Goal: Transaction & Acquisition: Purchase product/service

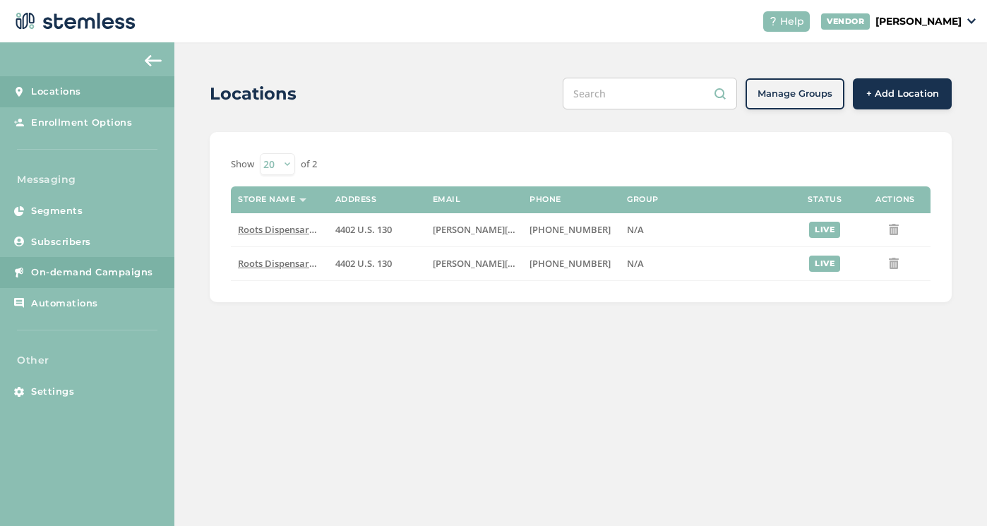
click at [88, 262] on link "On-demand Campaigns" at bounding box center [87, 272] width 174 height 31
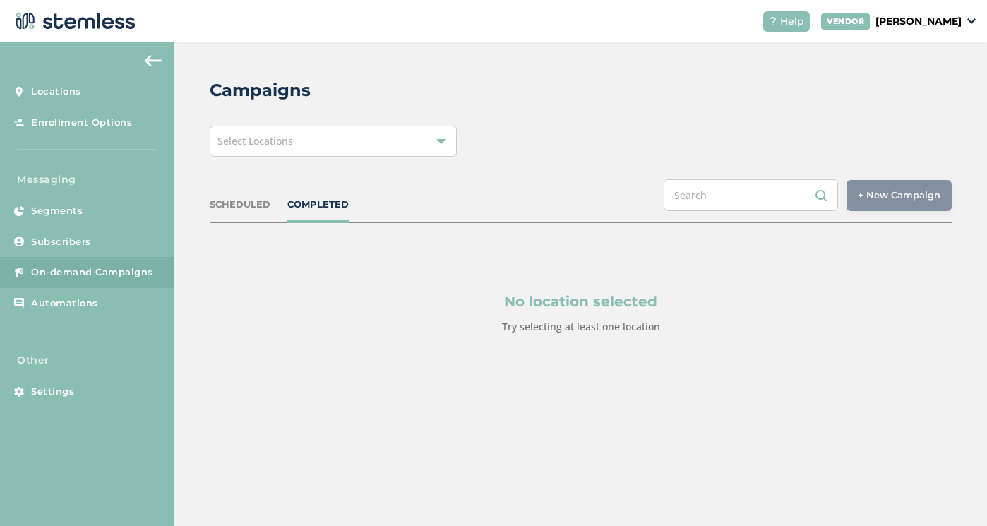
click at [409, 138] on div "Select Locations" at bounding box center [333, 141] width 247 height 31
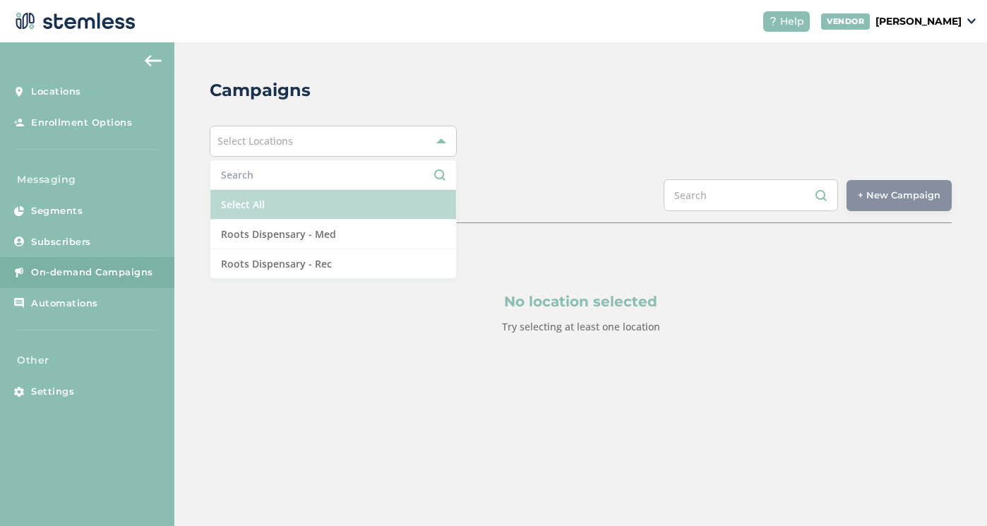
click at [342, 200] on li "Select All" at bounding box center [333, 205] width 246 height 30
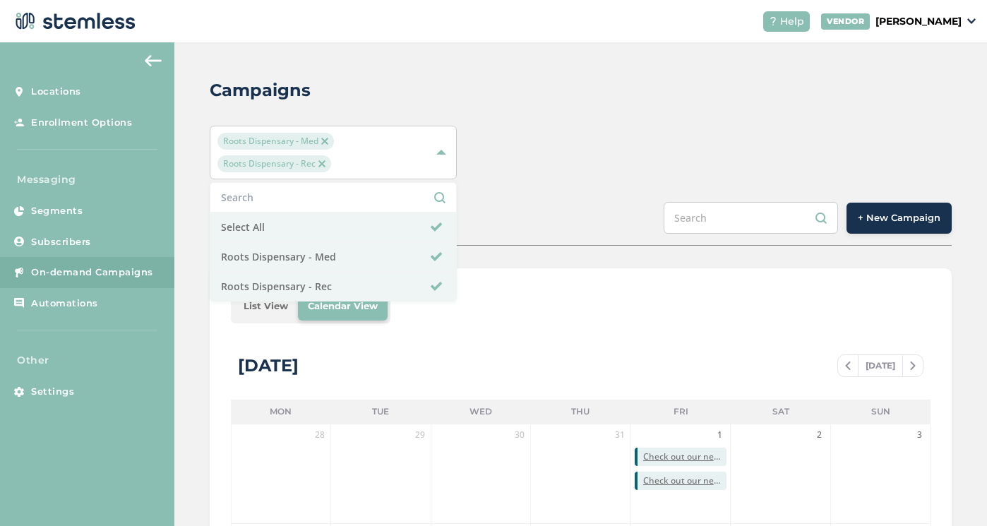
click at [886, 224] on span "+ New Campaign" at bounding box center [899, 218] width 83 height 14
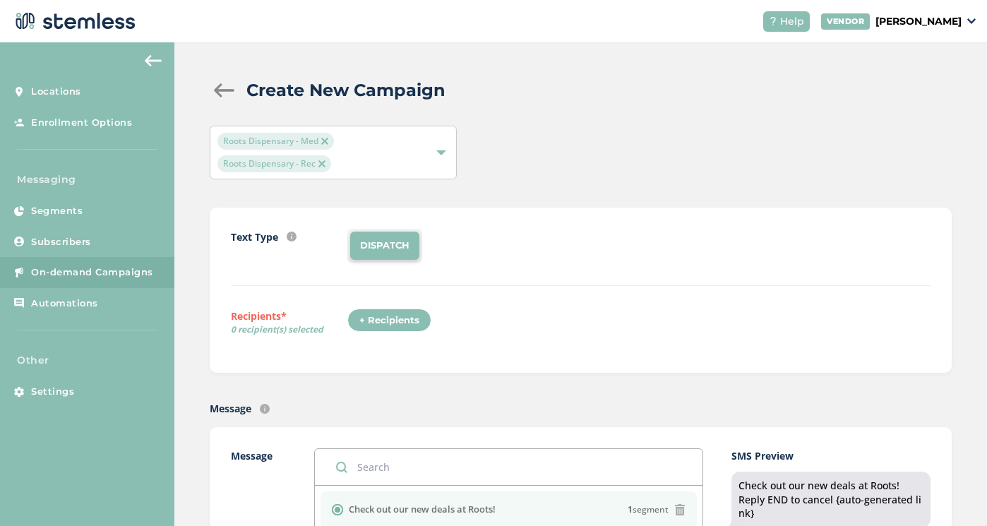
click at [397, 311] on div "+ Recipients" at bounding box center [389, 320] width 84 height 24
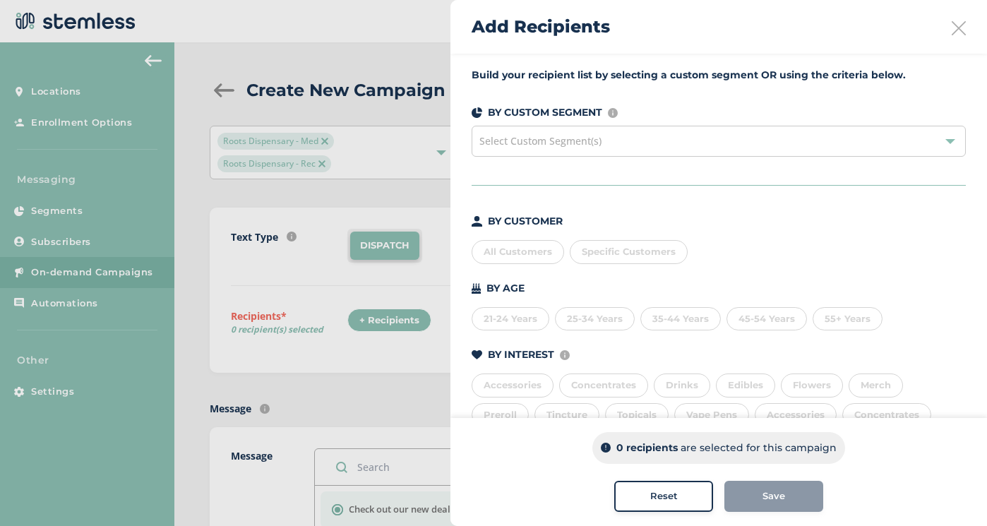
click at [499, 253] on div "All Customers" at bounding box center [518, 252] width 92 height 24
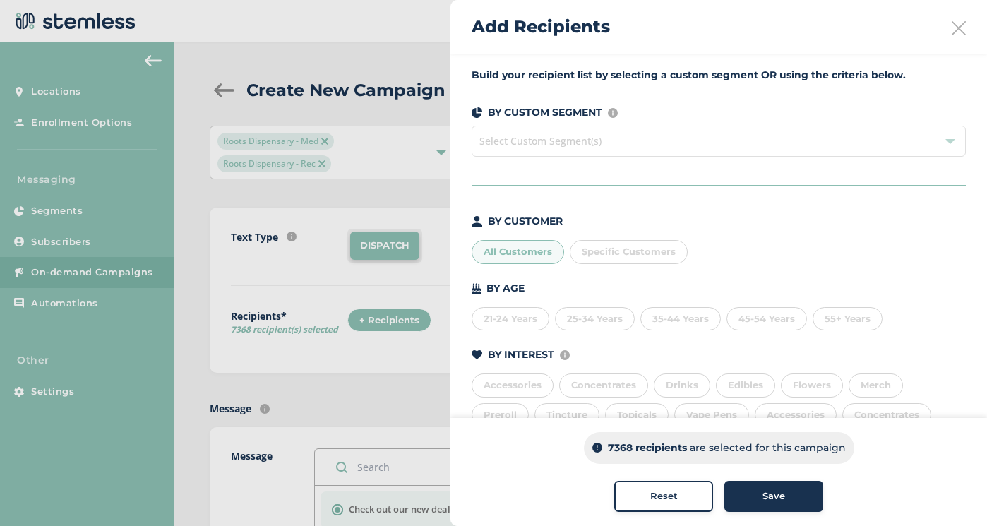
click at [797, 495] on div "Save" at bounding box center [774, 496] width 76 height 14
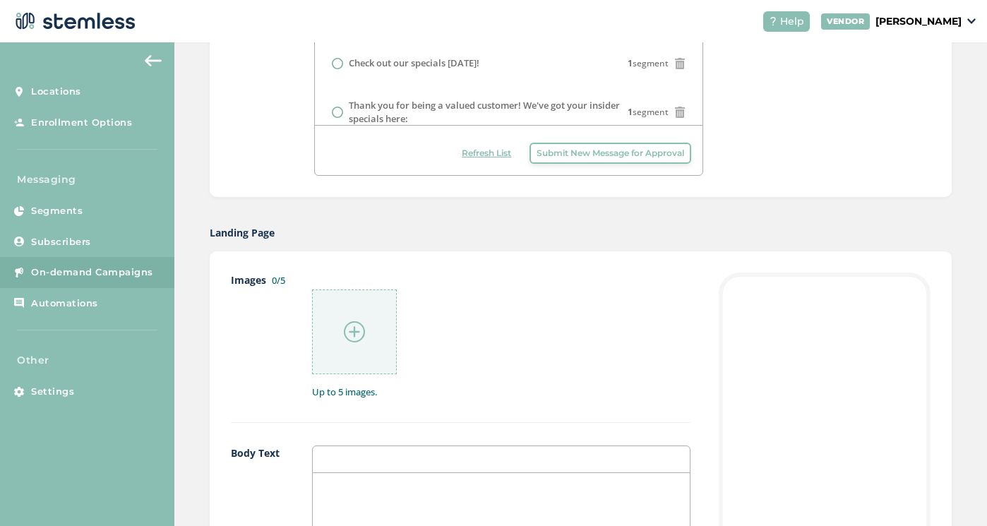
scroll to position [532, 0]
click at [368, 326] on div at bounding box center [354, 330] width 85 height 85
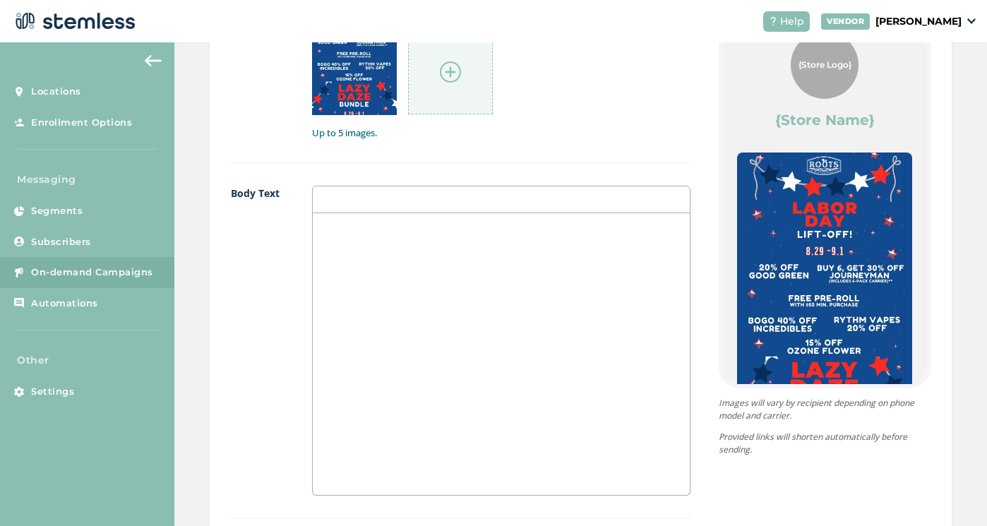
scroll to position [822, 0]
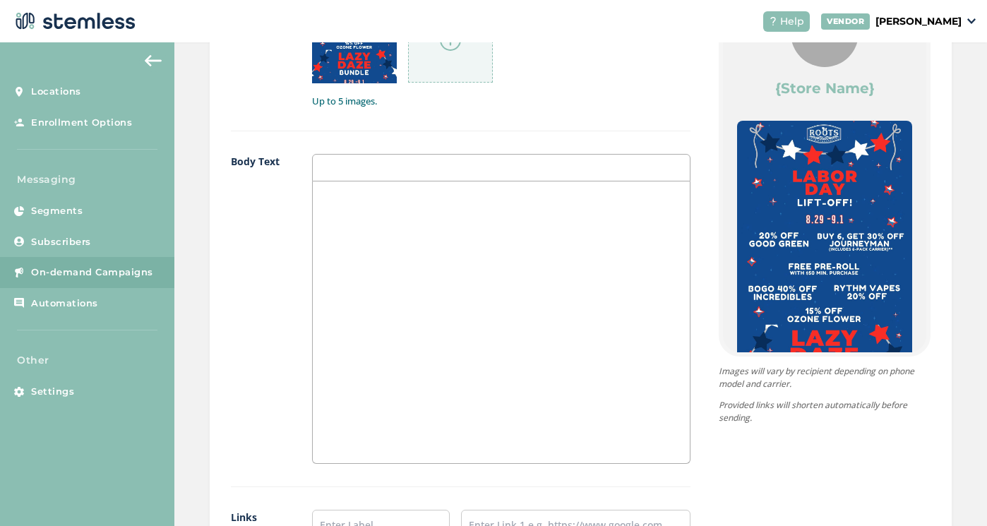
click at [613, 277] on div at bounding box center [501, 322] width 377 height 282
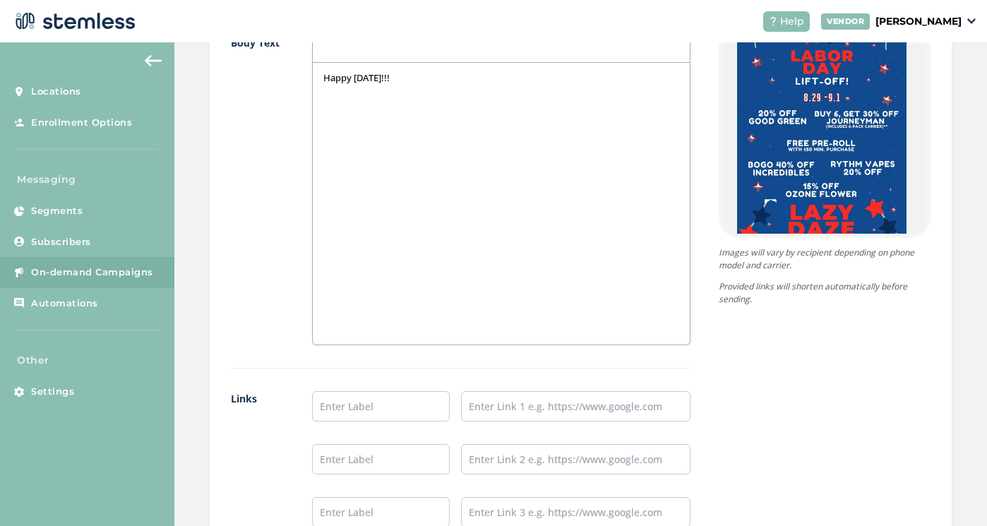
scroll to position [942, 0]
click at [601, 97] on div "Happy [DATE]!!!" at bounding box center [501, 202] width 377 height 282
click at [372, 412] on input "text" at bounding box center [381, 405] width 138 height 30
type input "Shop Rec"
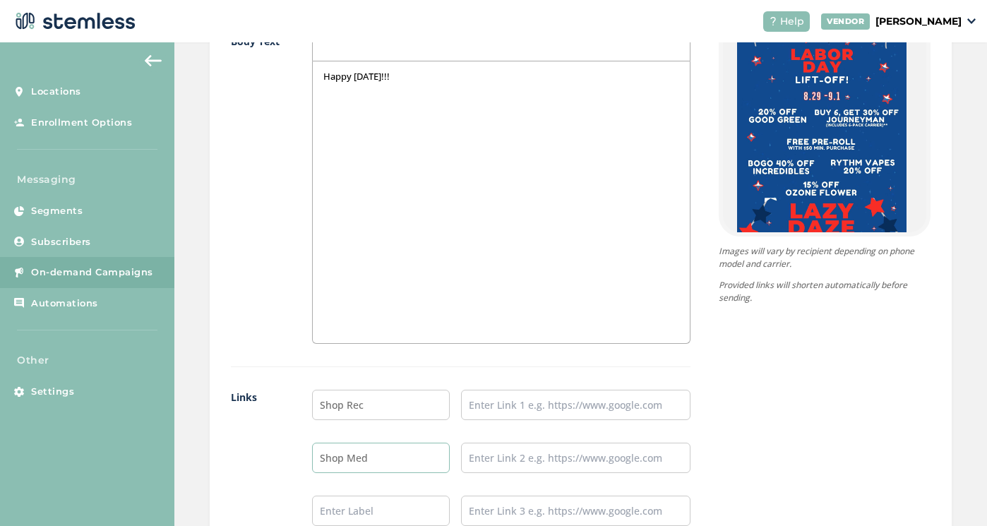
type input "Shop Med"
click at [542, 402] on input "text" at bounding box center [575, 405] width 229 height 30
paste input "[URL][DOMAIN_NAME]"
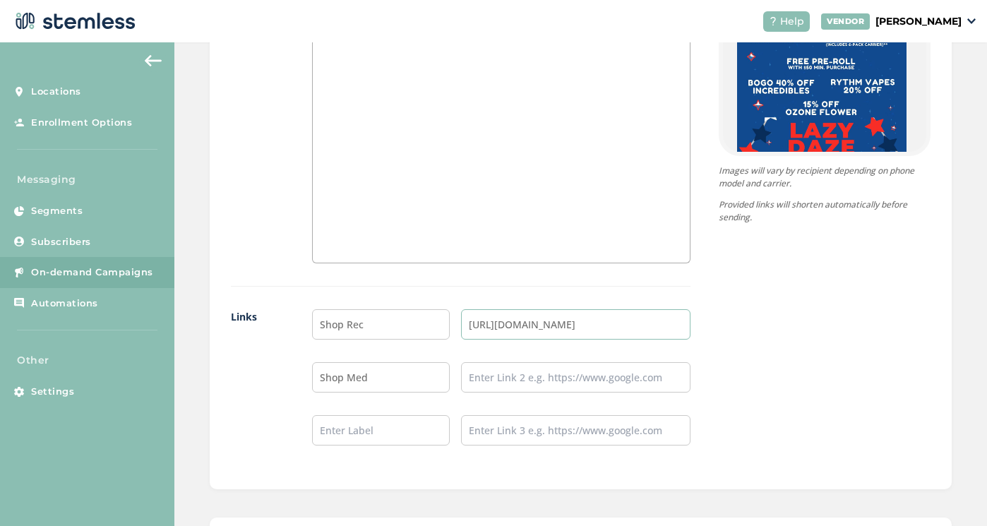
scroll to position [1064, 0]
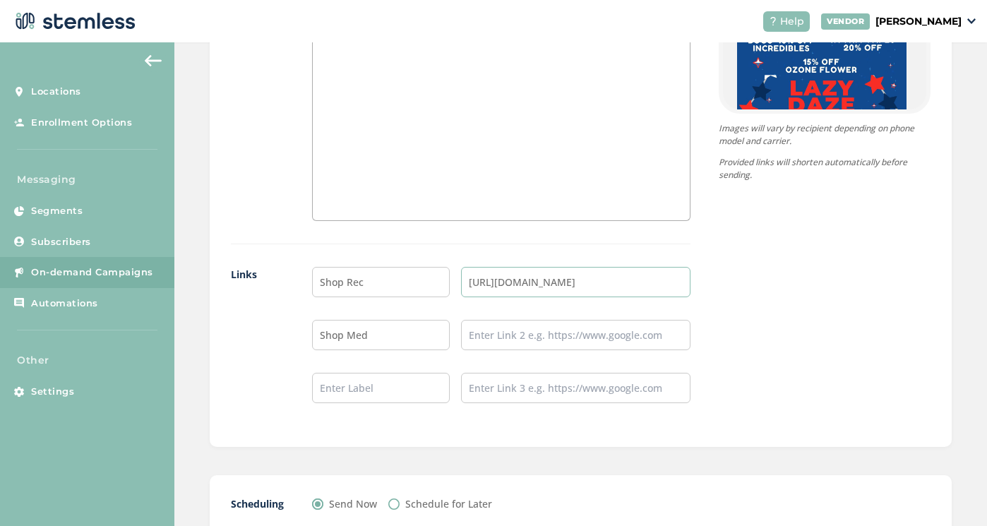
type input "[URL][DOMAIN_NAME]"
click at [508, 333] on input "text" at bounding box center [575, 335] width 229 height 30
paste input "[URL][DOMAIN_NAME]"
type input "[URL][DOMAIN_NAME]"
click at [393, 502] on input "Schedule for Later" at bounding box center [393, 503] width 11 height 11
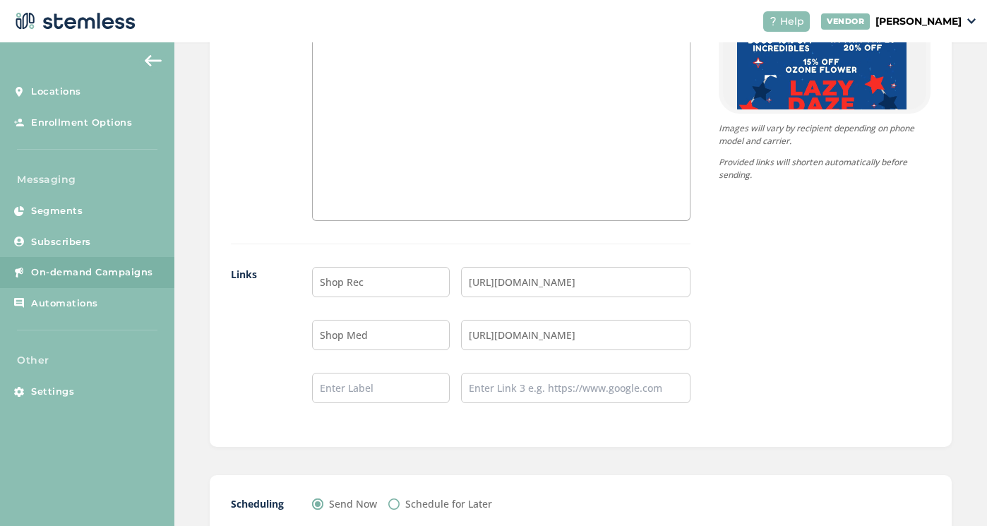
radio input "true"
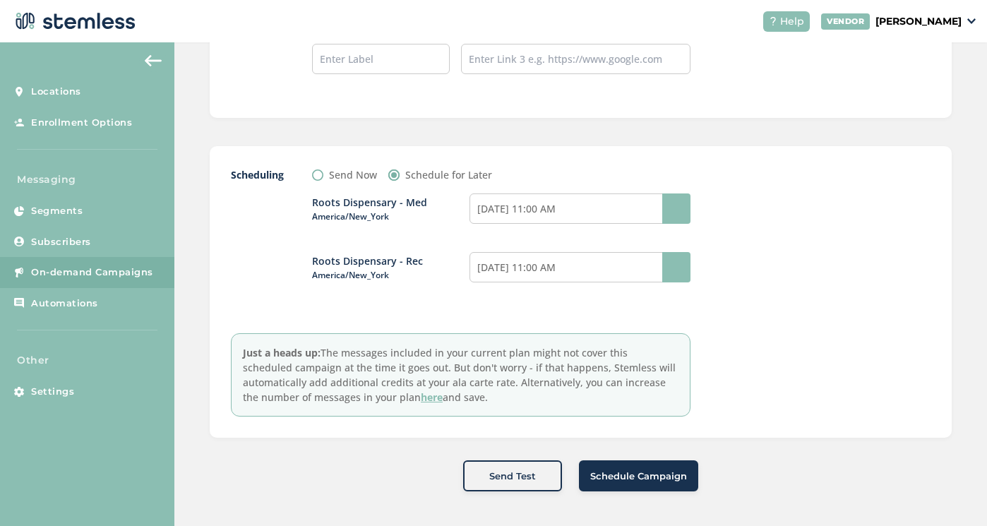
scroll to position [1393, 0]
click at [667, 209] on div at bounding box center [676, 209] width 28 height 30
click at [604, 212] on input "[DATE] 11:00 AM" at bounding box center [579, 209] width 221 height 30
select select "11"
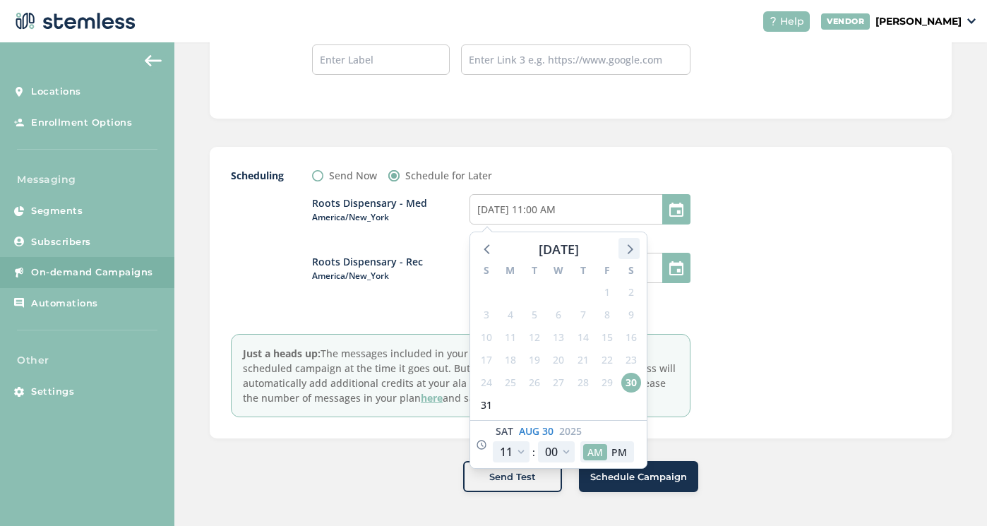
click at [628, 245] on icon at bounding box center [631, 250] width 6 height 10
click at [507, 290] on span "1" at bounding box center [510, 292] width 20 height 20
type input "[DATE] 11:00 AM"
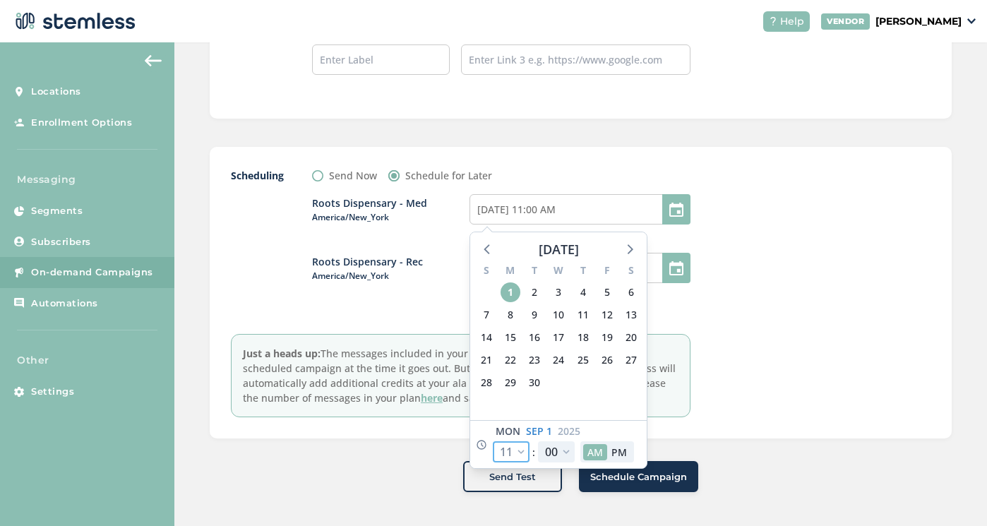
select select "9"
type input "[DATE] 9:00 AM"
select select "9"
select select "30"
type input "[DATE] 9:30 AM"
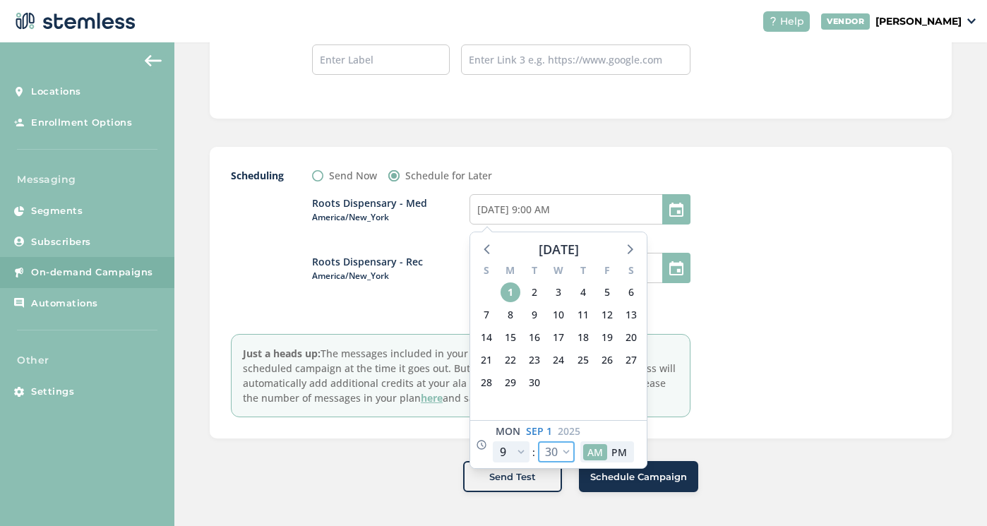
select select "30"
click at [784, 317] on div at bounding box center [825, 292] width 212 height 249
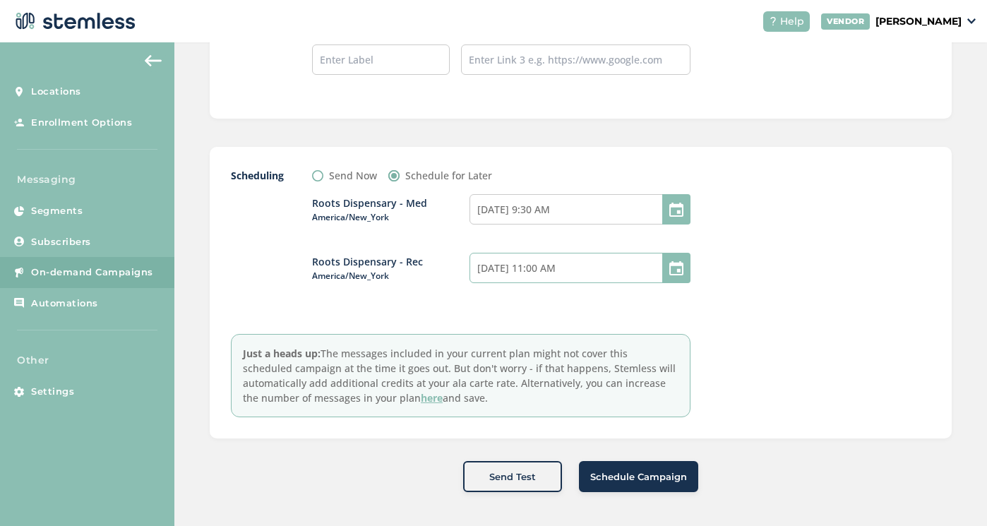
click at [491, 261] on input "[DATE] 11:00 AM" at bounding box center [579, 268] width 221 height 30
select select "11"
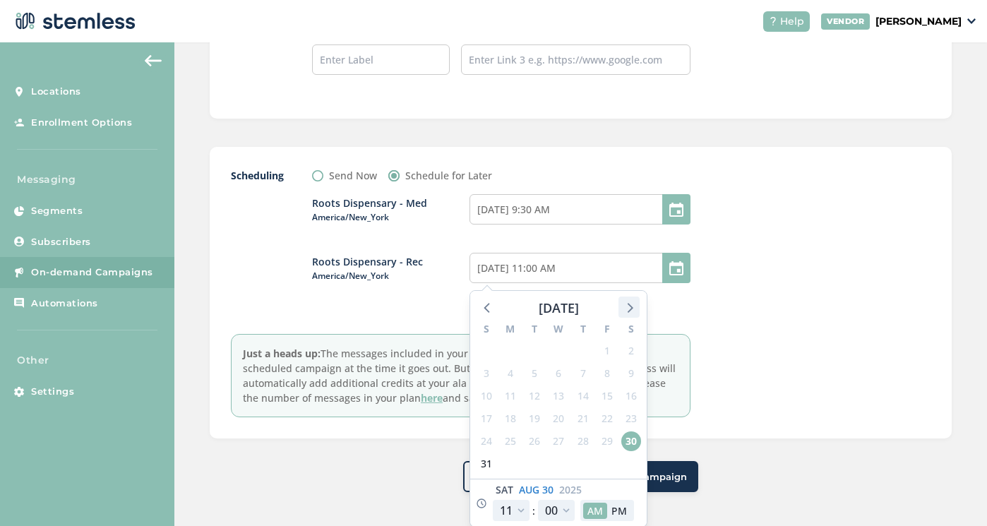
click at [629, 306] on icon at bounding box center [631, 309] width 6 height 10
click at [503, 341] on span "1" at bounding box center [510, 351] width 20 height 20
type input "[DATE] 11:00 AM"
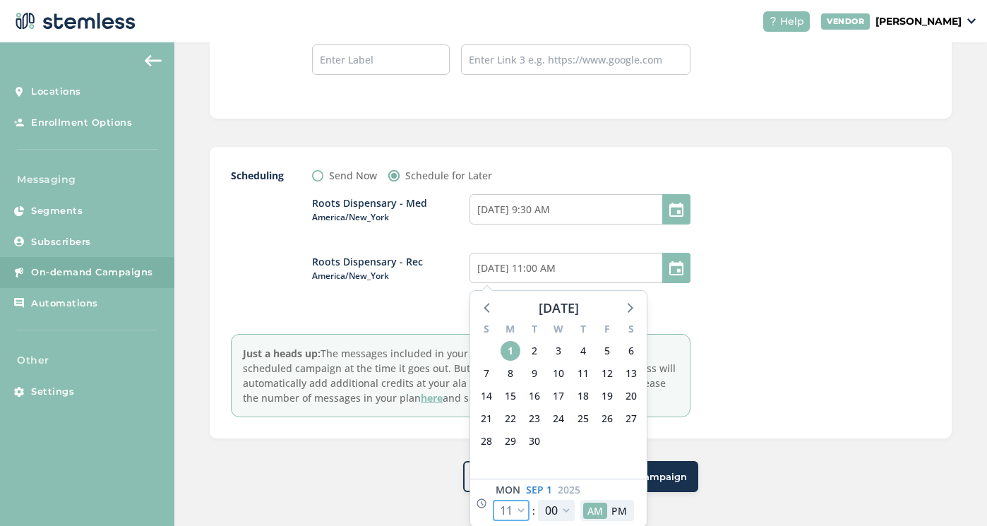
select select "9"
type input "[DATE] 9:00 AM"
select select "9"
select select "30"
type input "[DATE] 9:30 AM"
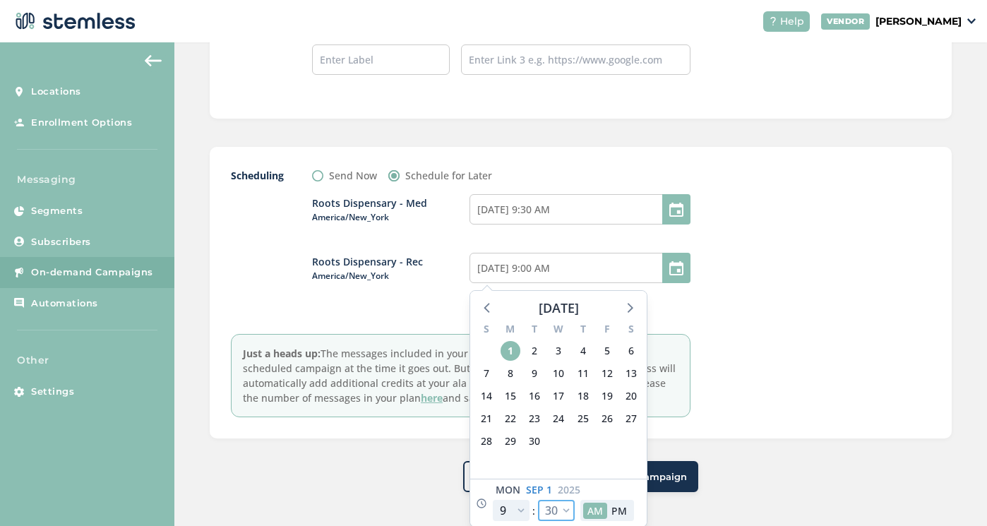
select select "30"
click at [806, 318] on div at bounding box center [825, 292] width 212 height 249
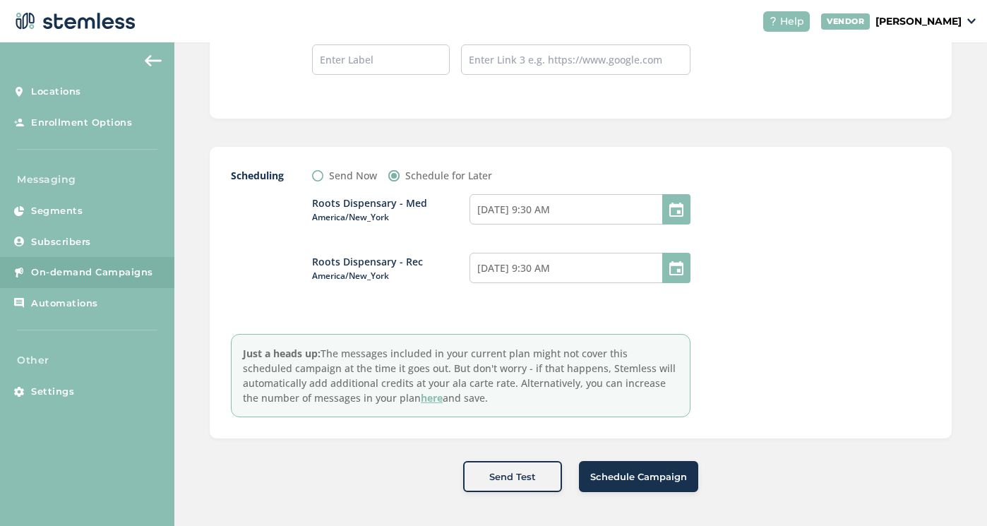
click at [622, 481] on span "Schedule Campaign" at bounding box center [638, 477] width 97 height 14
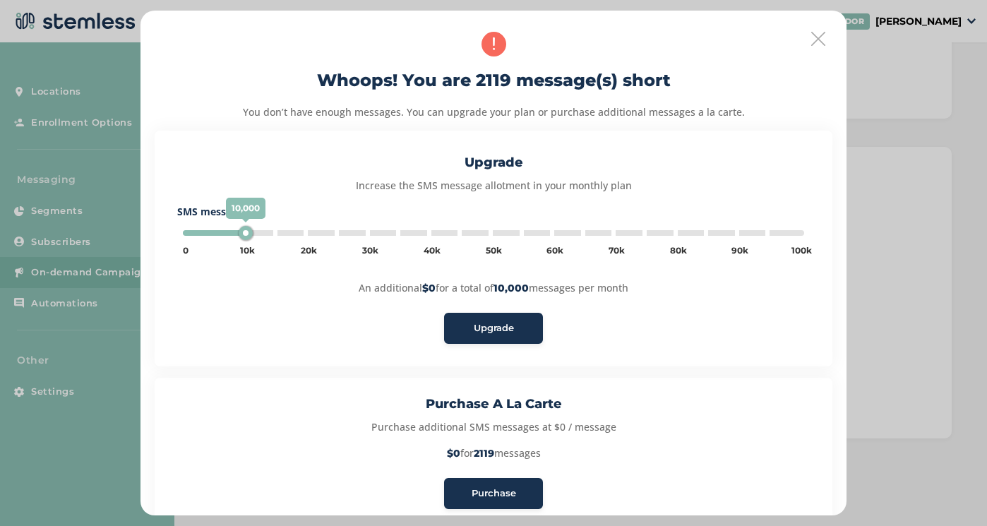
type input "85000"
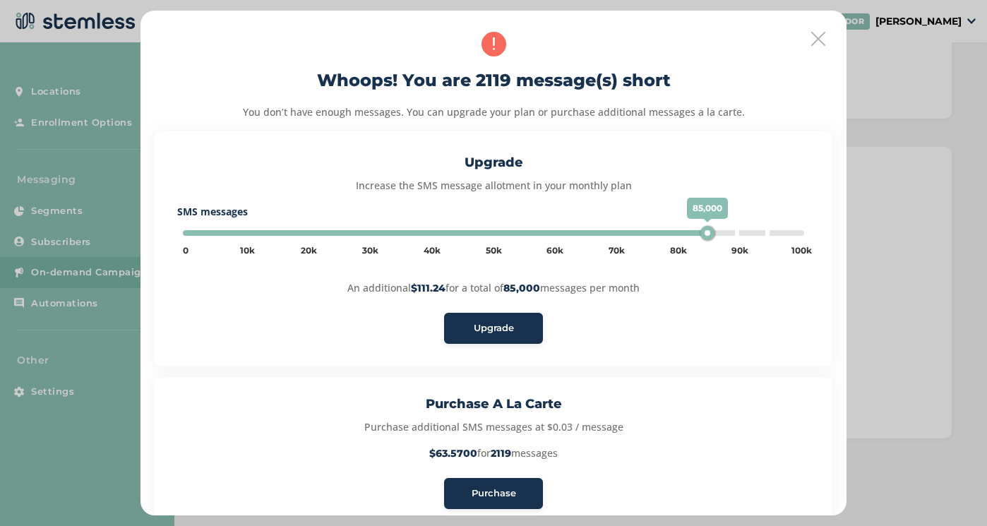
scroll to position [0, 0]
click at [811, 40] on icon at bounding box center [818, 39] width 14 height 14
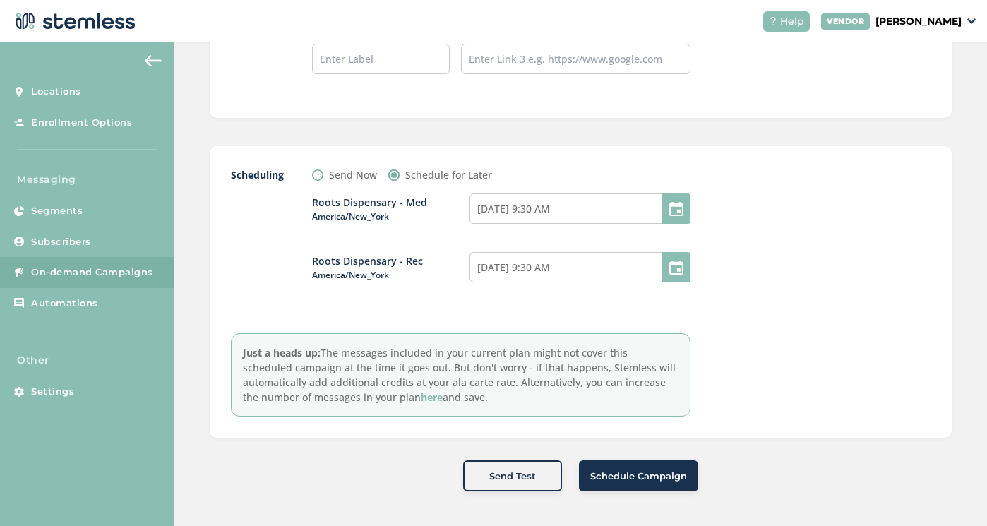
scroll to position [1393, 0]
click at [642, 467] on button "Schedule Campaign" at bounding box center [638, 476] width 119 height 31
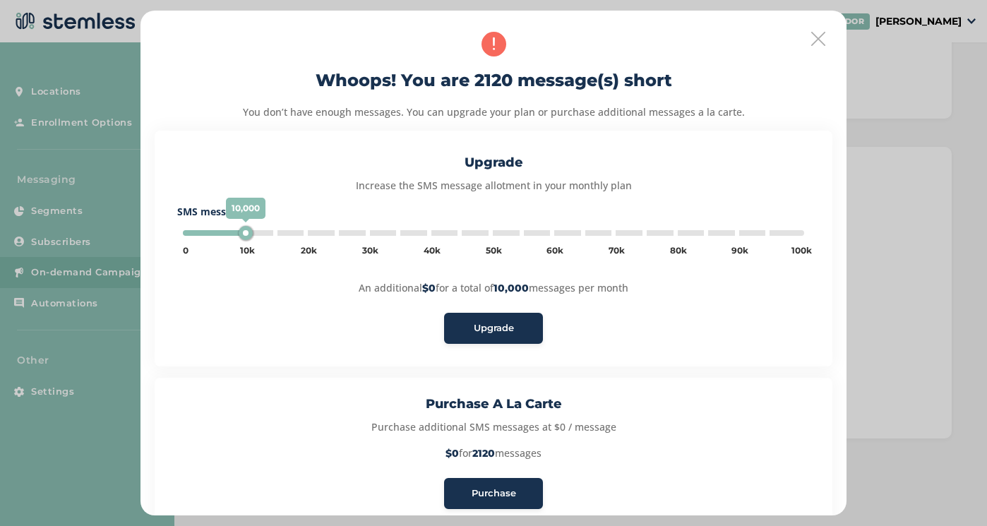
type input "85000"
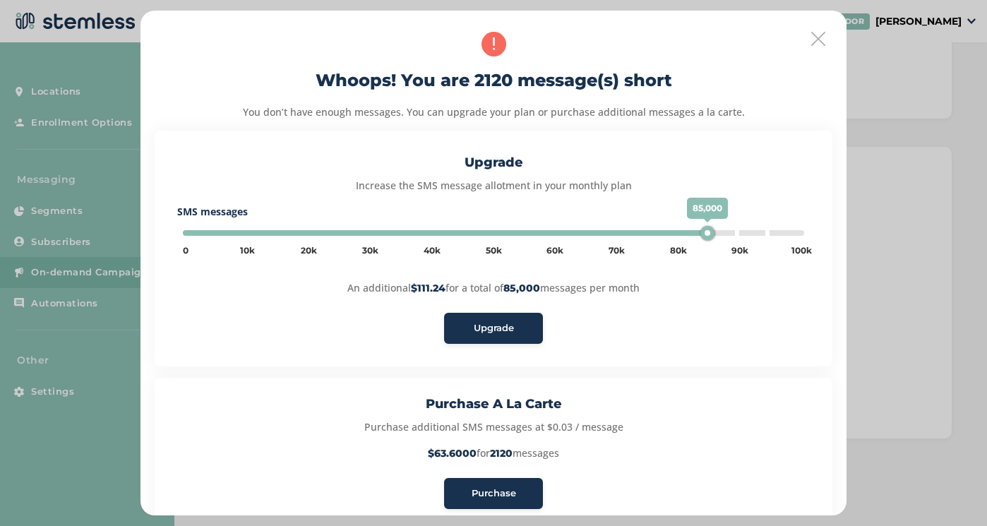
click at [812, 37] on icon at bounding box center [818, 39] width 14 height 14
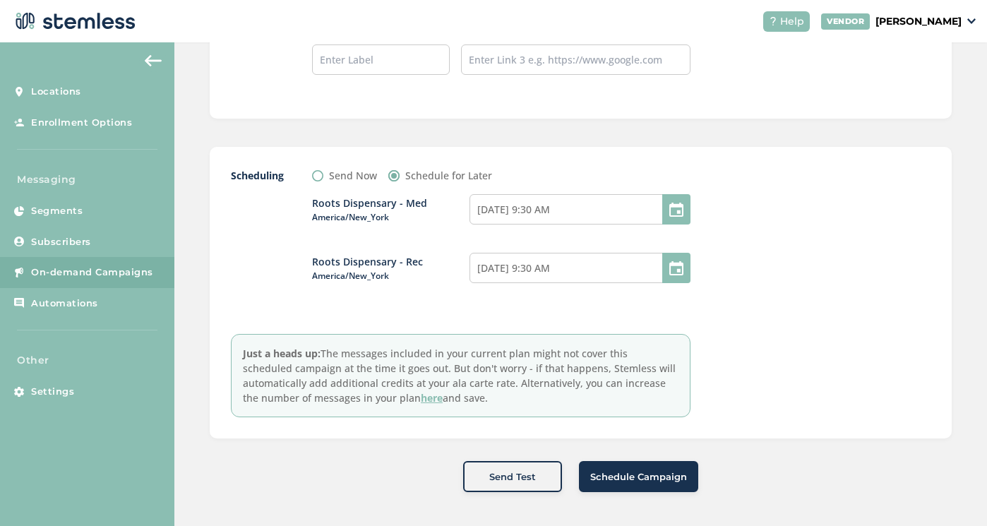
click at [652, 479] on span "Schedule Campaign" at bounding box center [638, 477] width 97 height 14
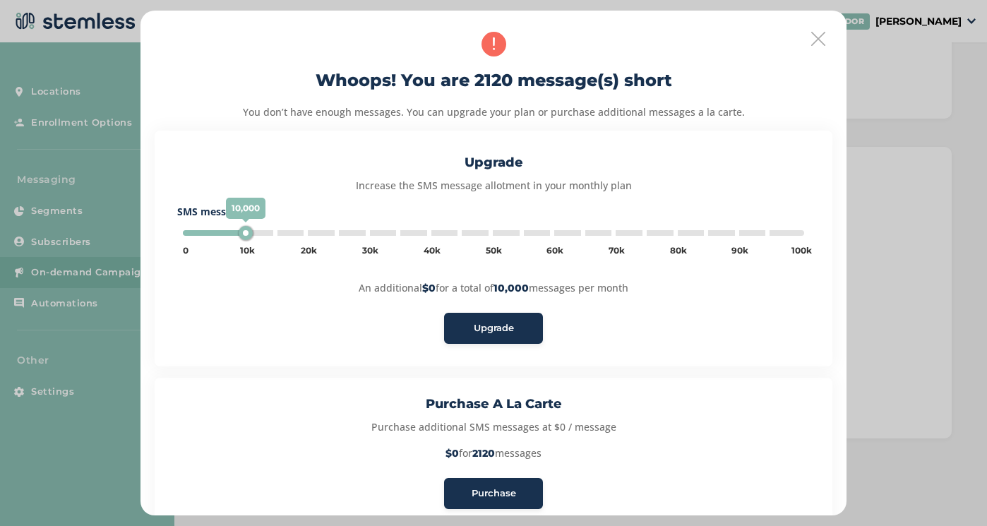
type input "85000"
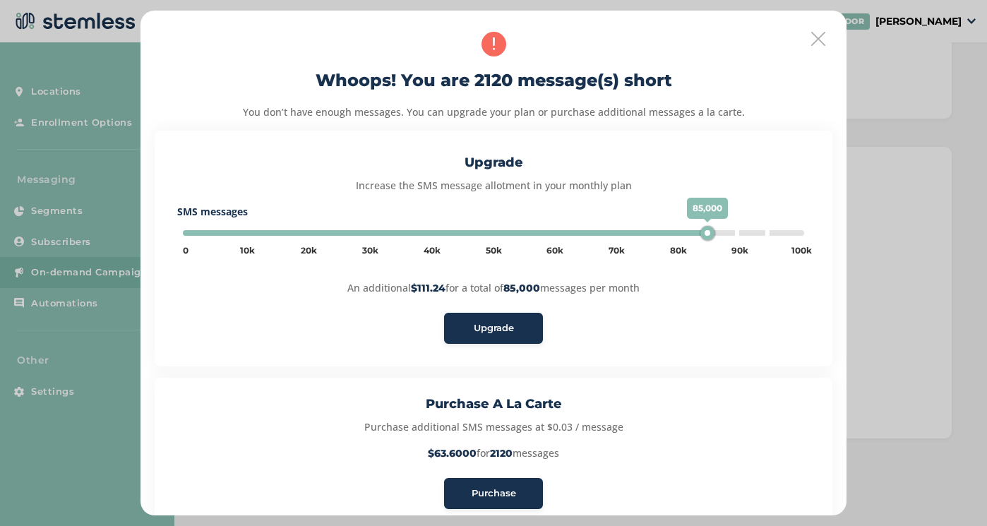
click at [517, 484] on button "Purchase" at bounding box center [493, 493] width 99 height 31
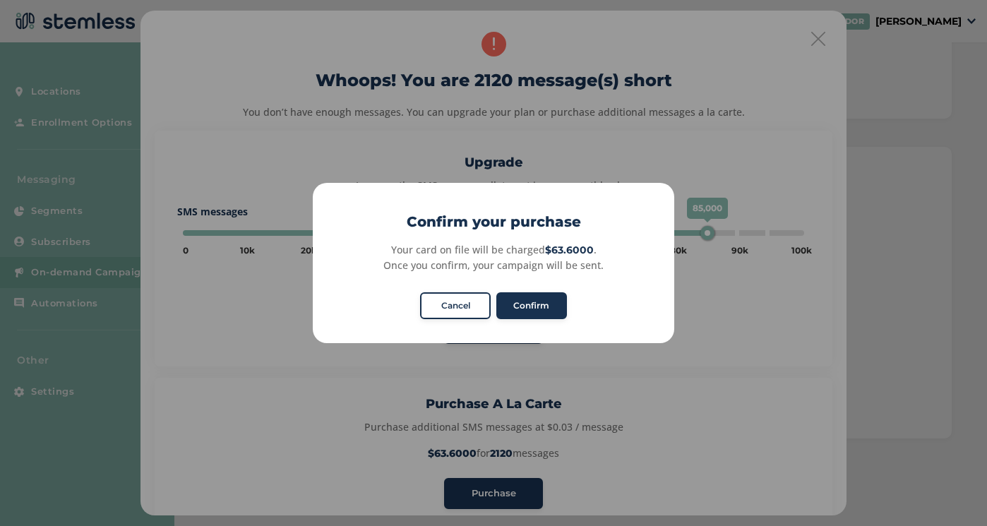
click at [459, 309] on button "Cancel" at bounding box center [455, 305] width 71 height 27
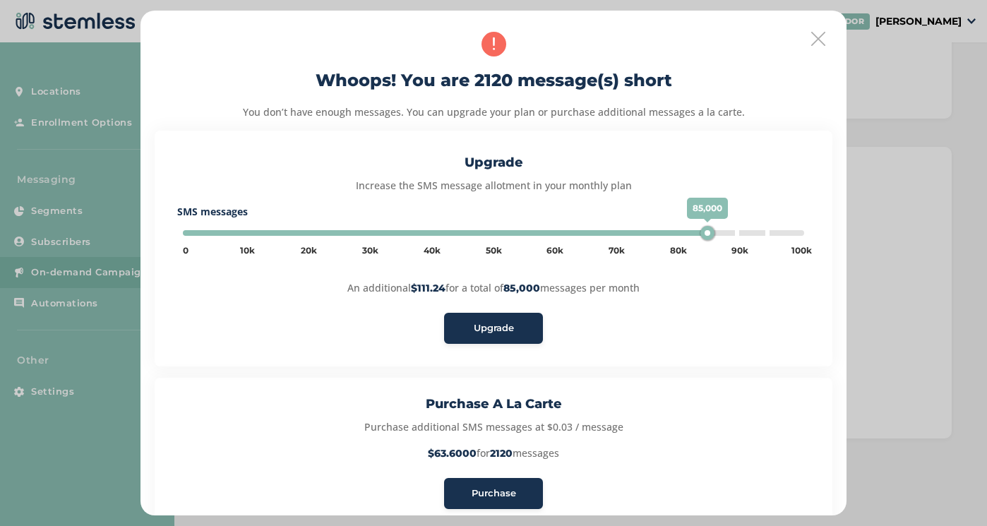
click at [815, 35] on icon at bounding box center [818, 39] width 14 height 14
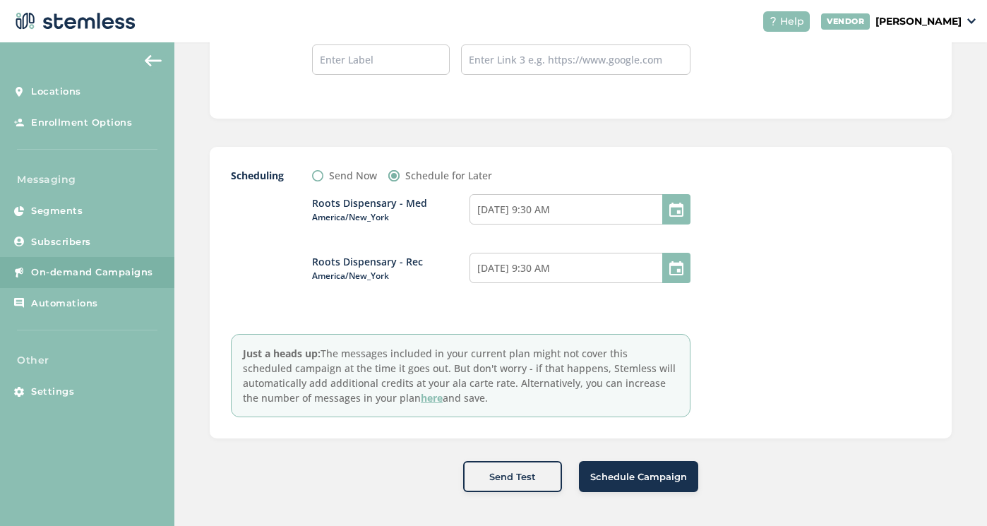
click at [638, 476] on span "Schedule Campaign" at bounding box center [638, 477] width 97 height 14
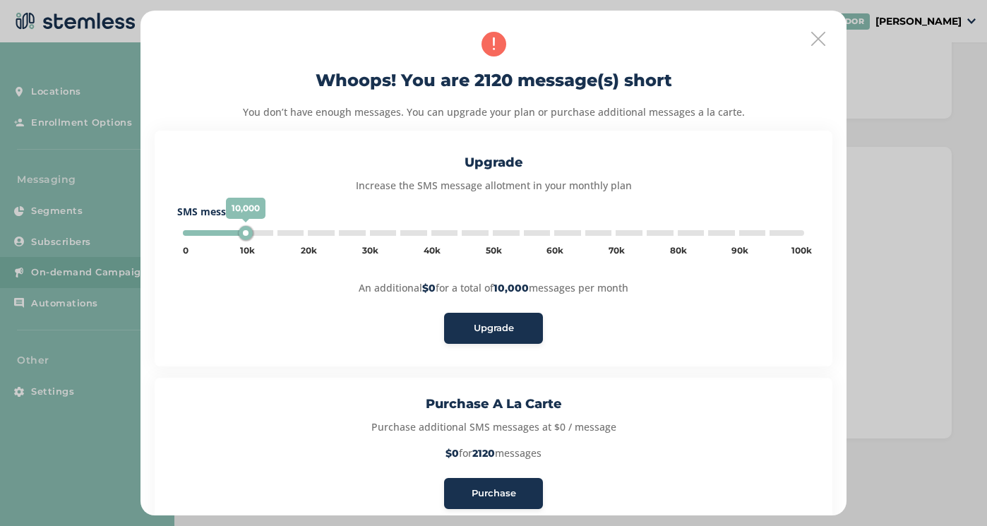
type input "85000"
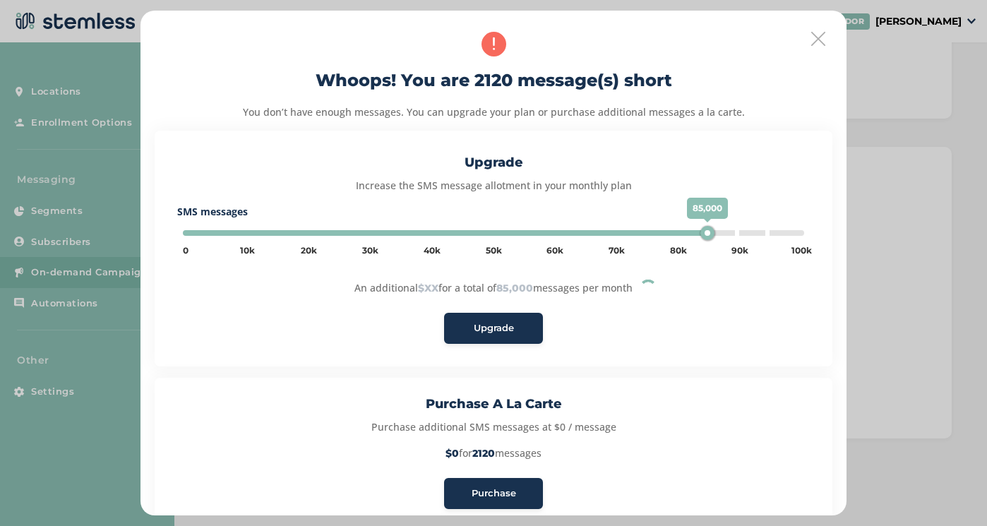
click at [502, 491] on span "Purchase" at bounding box center [494, 493] width 44 height 14
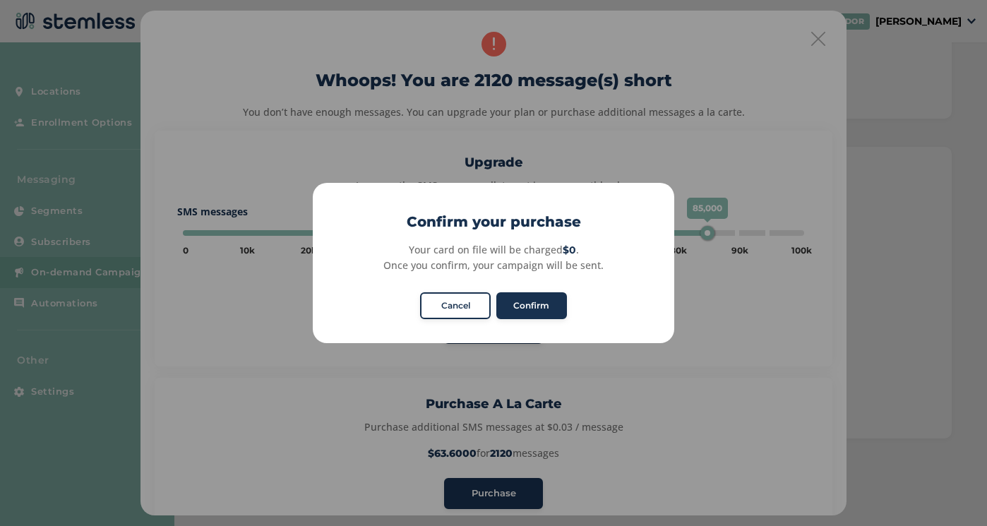
click at [455, 304] on button "Cancel" at bounding box center [455, 305] width 71 height 27
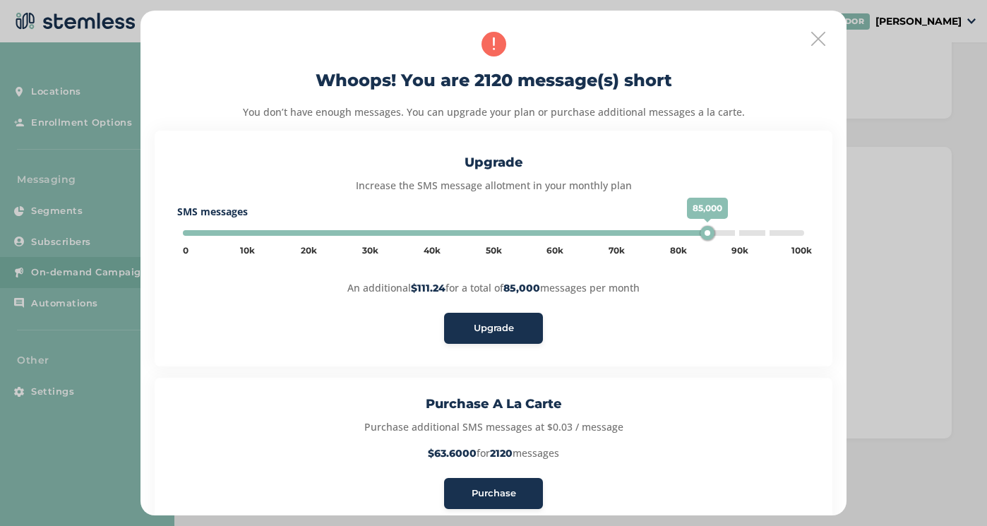
scroll to position [0, 0]
click at [813, 33] on icon at bounding box center [818, 39] width 14 height 14
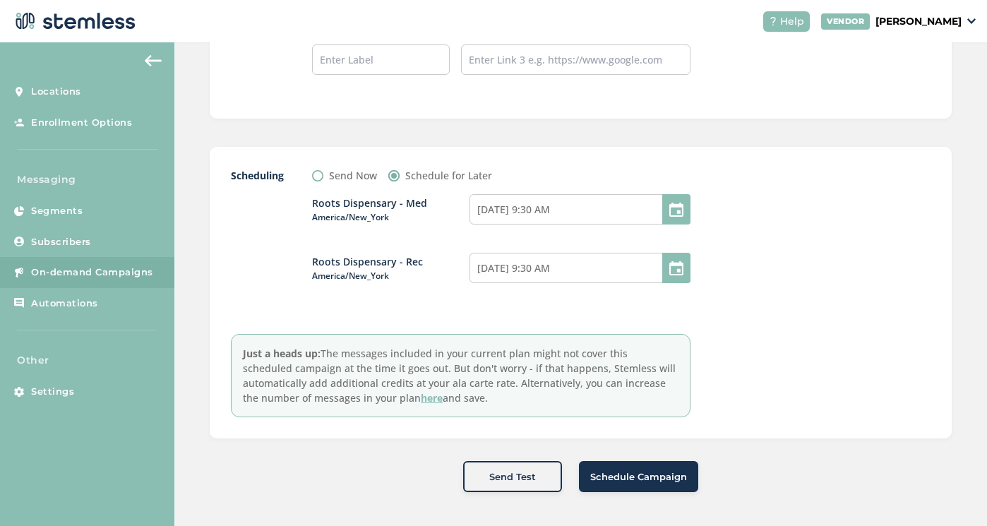
click at [672, 470] on span "Schedule Campaign" at bounding box center [638, 477] width 97 height 14
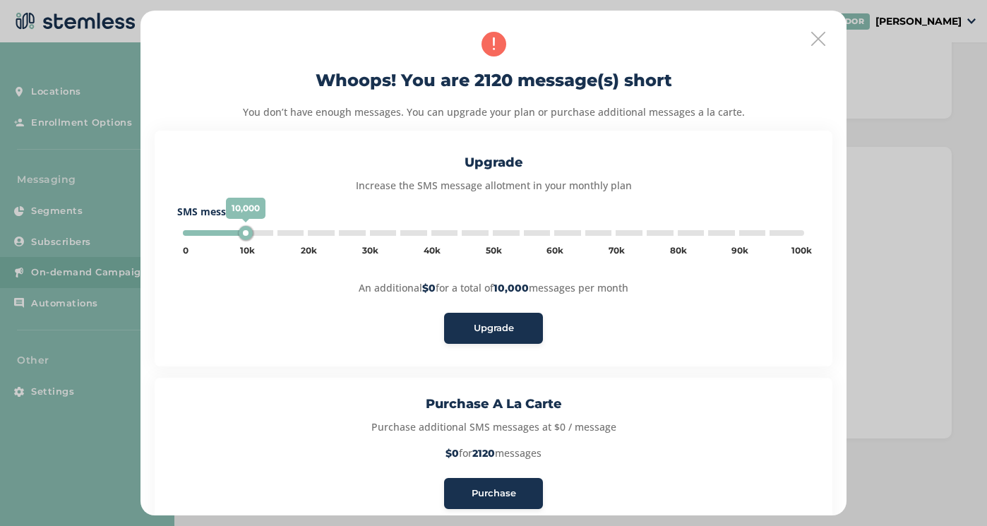
type input "85000"
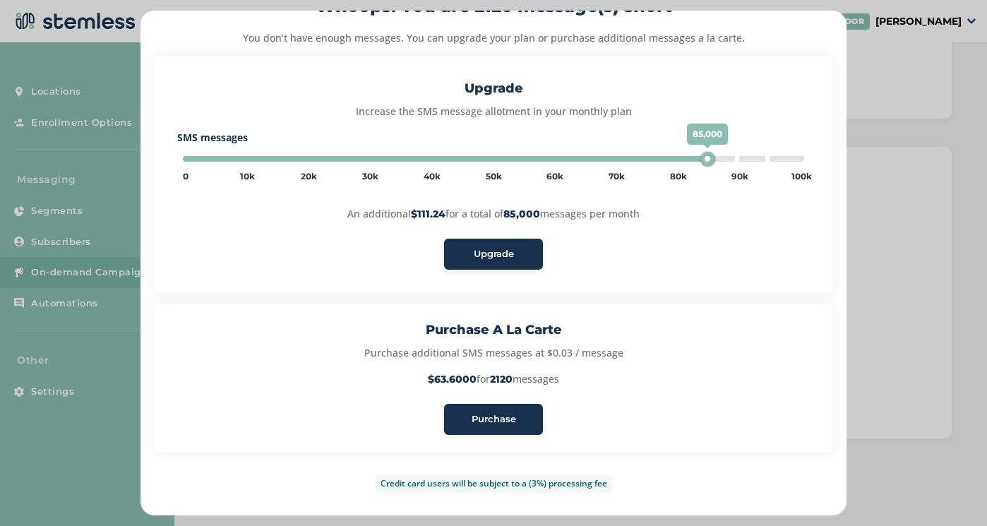
scroll to position [74, 0]
click at [519, 414] on div "Purchase" at bounding box center [493, 419] width 76 height 14
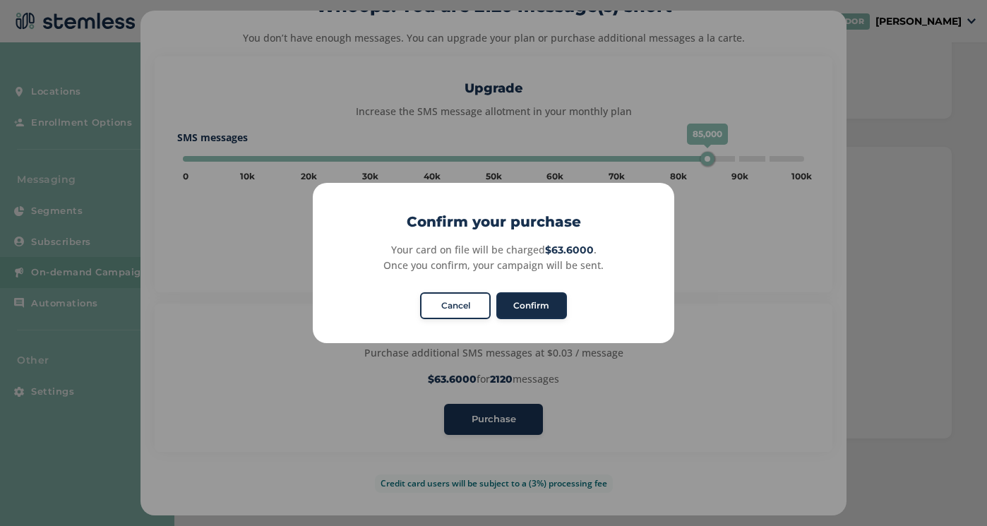
click at [551, 304] on button "Confirm" at bounding box center [531, 305] width 71 height 27
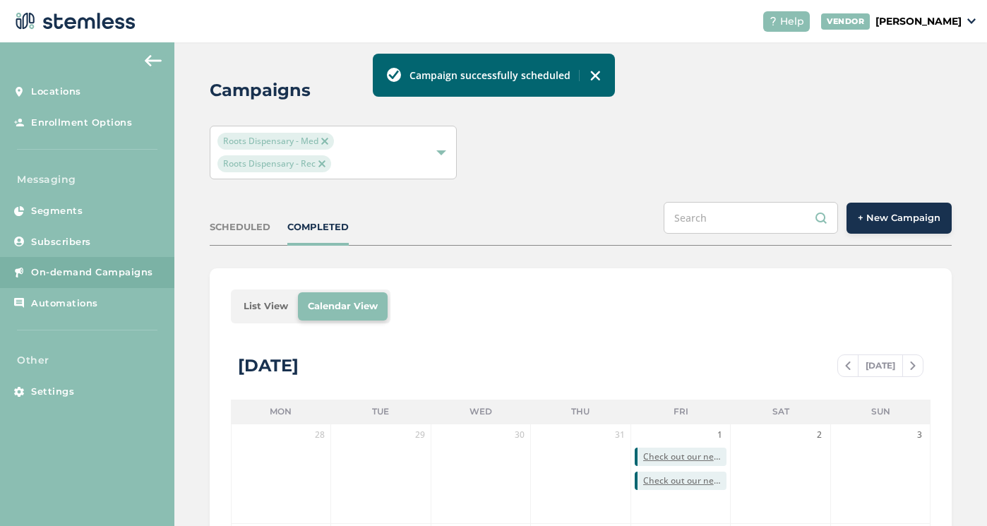
click at [233, 227] on div "SCHEDULED" at bounding box center [240, 227] width 61 height 14
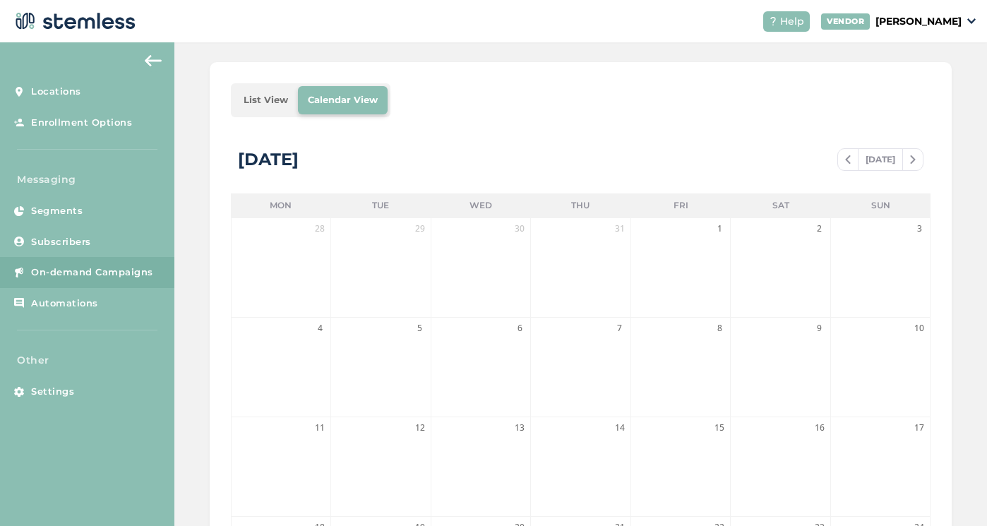
scroll to position [203, 0]
click at [910, 162] on span at bounding box center [913, 163] width 20 height 17
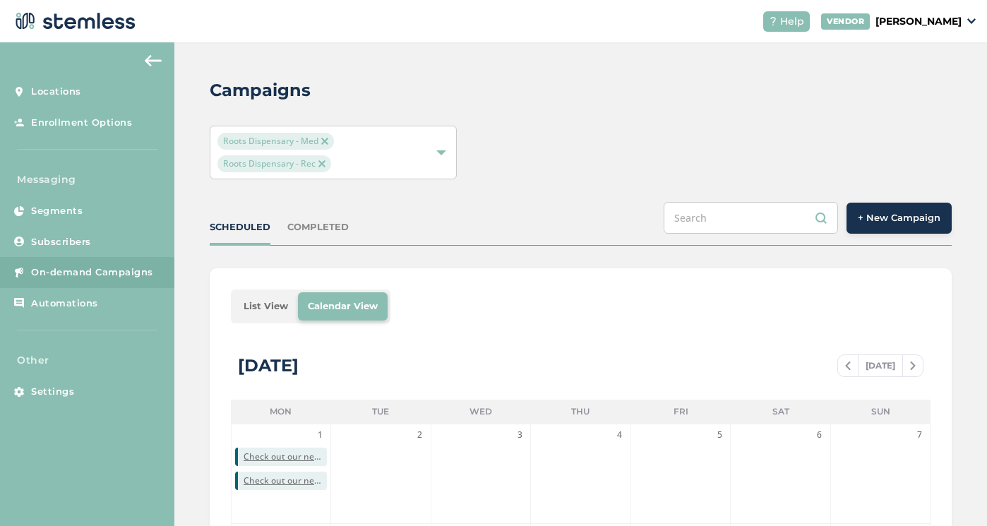
scroll to position [0, 0]
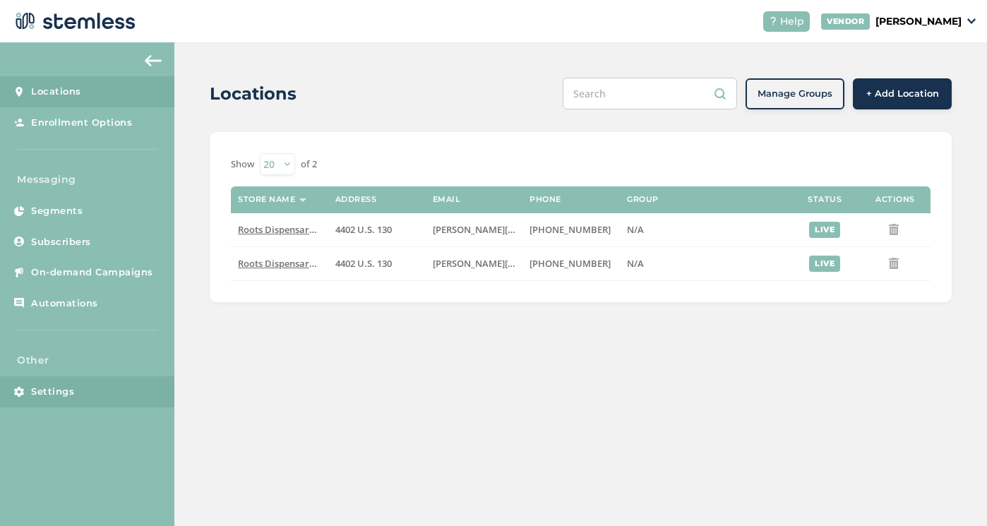
click at [56, 387] on span "Settings" at bounding box center [52, 392] width 43 height 14
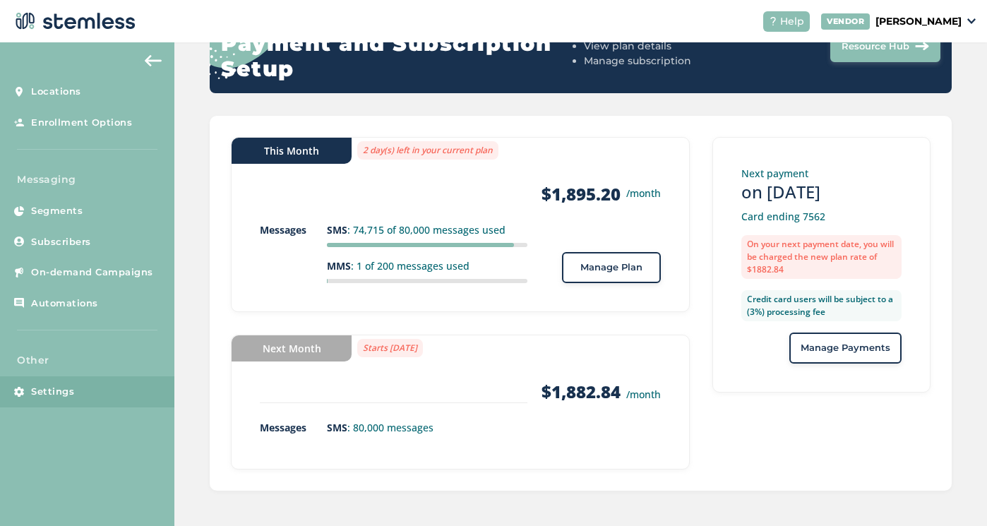
scroll to position [182, 0]
